Goal: Information Seeking & Learning: Learn about a topic

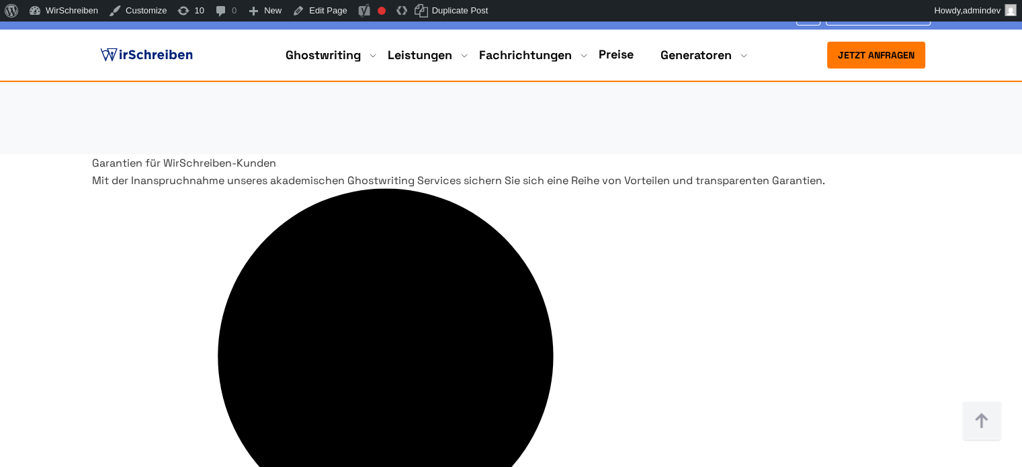
scroll to position [2955, 0]
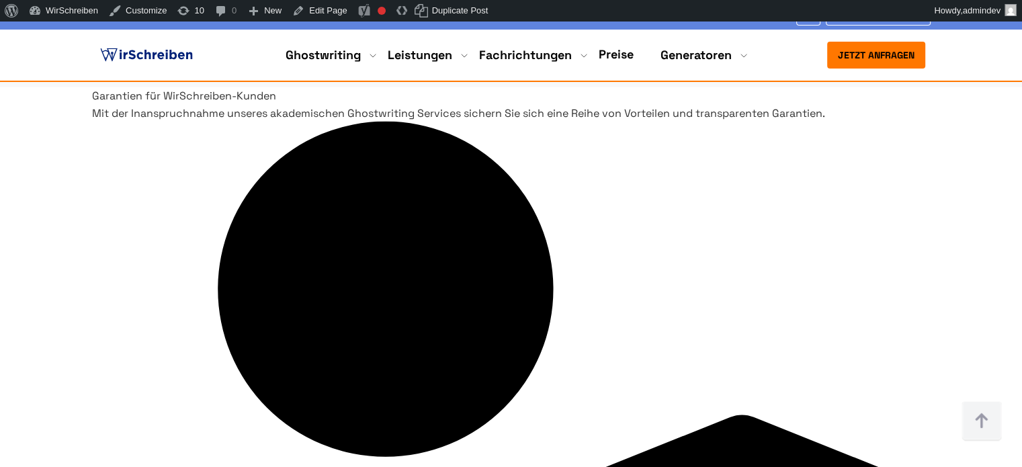
drag, startPoint x: 95, startPoint y: 133, endPoint x: 483, endPoint y: 375, distance: 457.2
copy div "Inklusive Leistungen Das ist im Preis inbegriffen Deckblatt Kostenlos Inhaltsve…"
drag, startPoint x: 103, startPoint y: 117, endPoint x: 887, endPoint y: 369, distance: 823.3
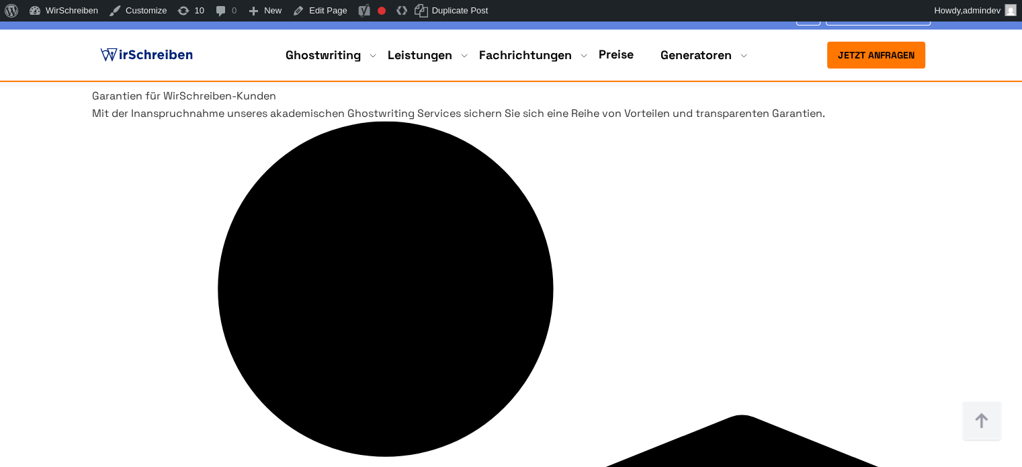
copy div "Loremipsu Dolorsitam Con adi el Seddo eiusmodtemp Incididun Utlaboree Doloremag…"
